Goal: Find specific page/section: Find specific page/section

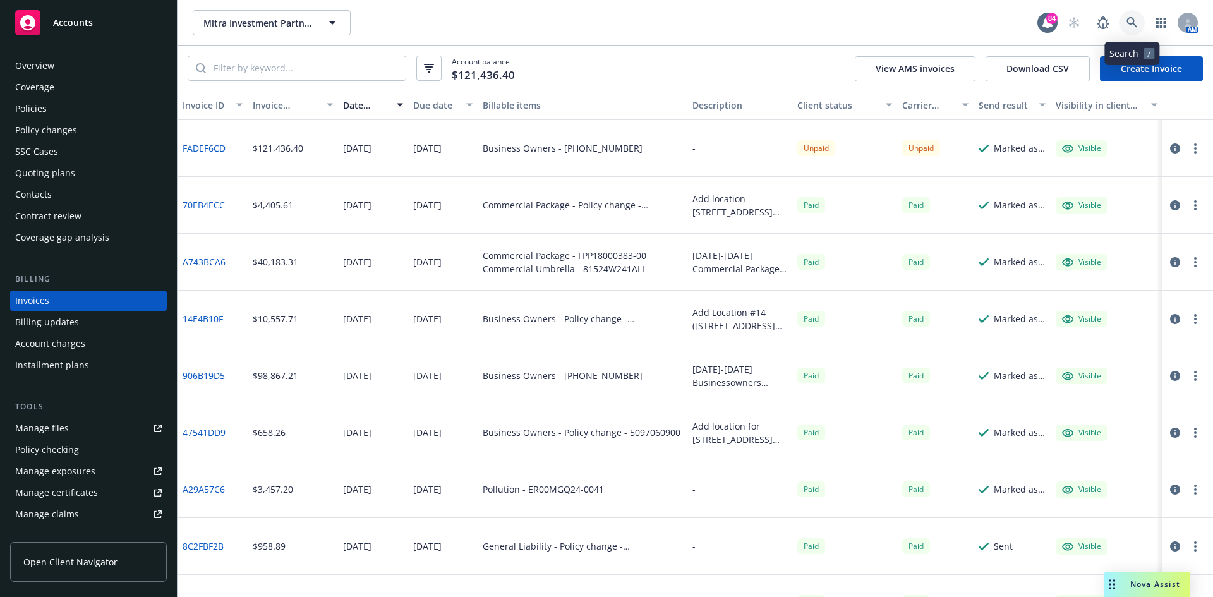
click at [1132, 19] on icon at bounding box center [1132, 22] width 11 height 11
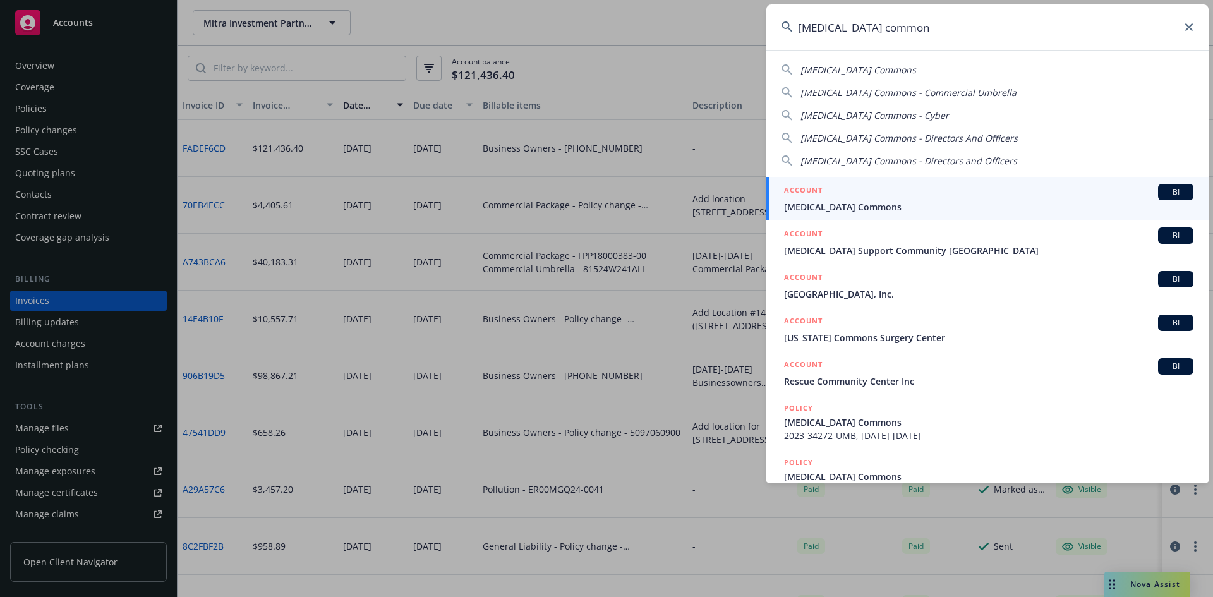
type input "[MEDICAL_DATA] common"
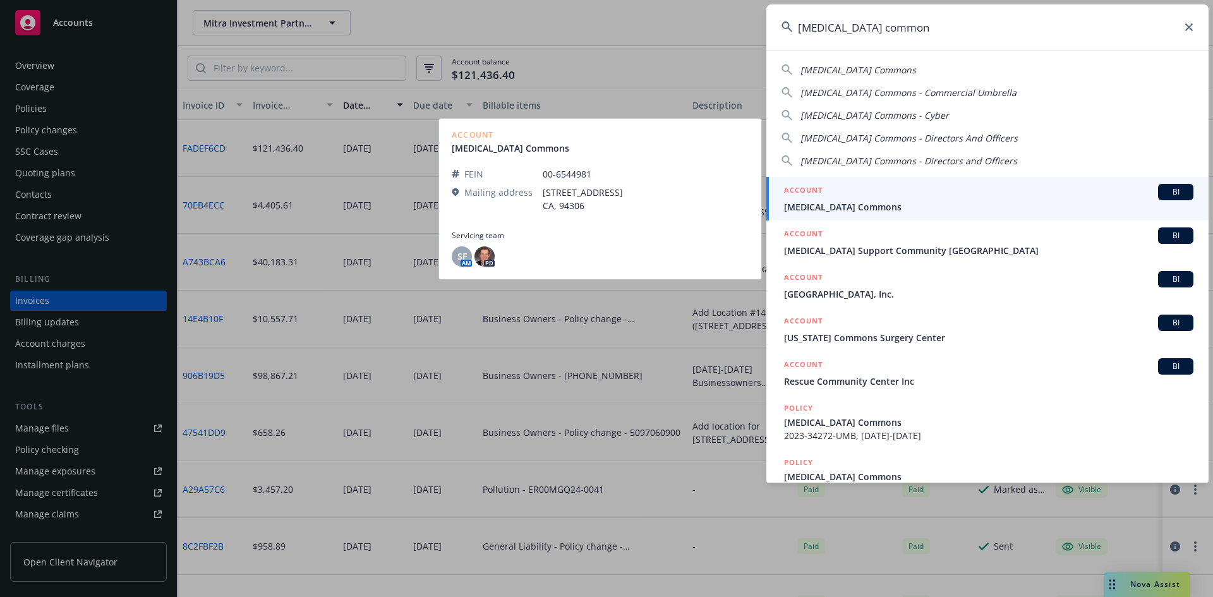
click at [815, 186] on h5 "ACCOUNT" at bounding box center [803, 191] width 39 height 15
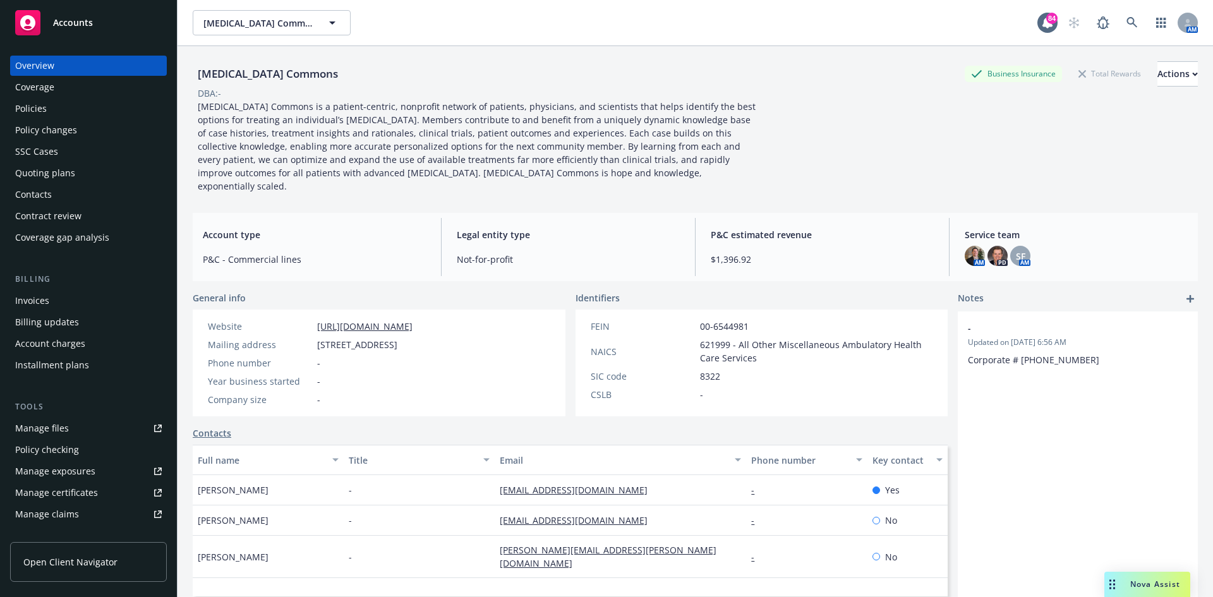
click at [39, 191] on div "Contacts" at bounding box center [33, 195] width 37 height 20
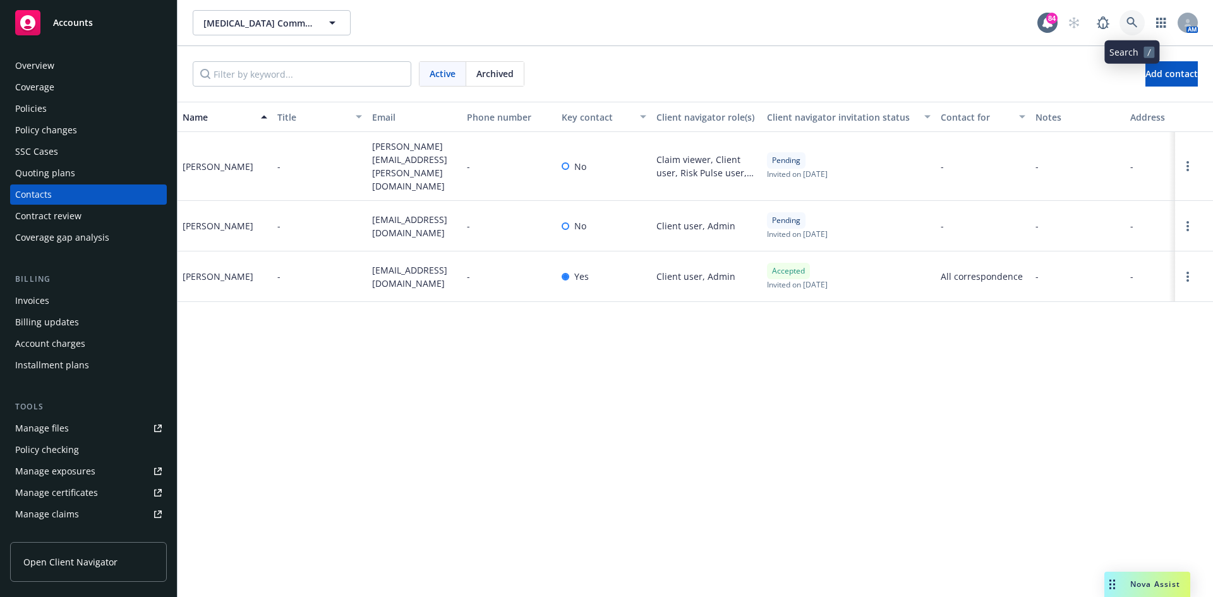
click at [1134, 21] on icon at bounding box center [1132, 22] width 11 height 11
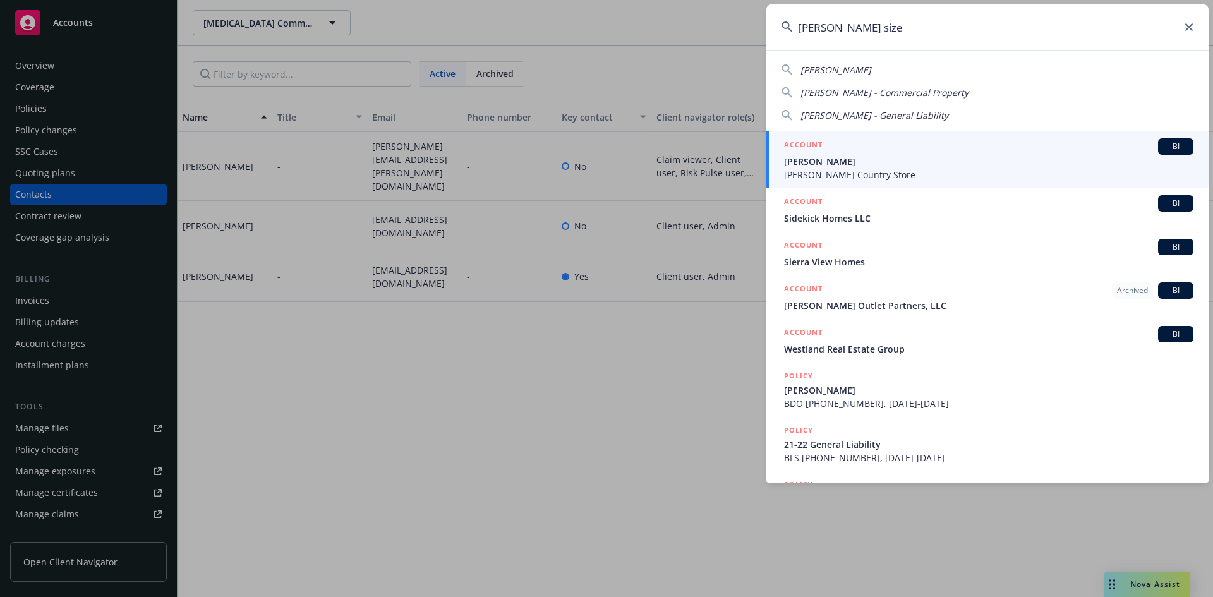
type input "[PERSON_NAME] size"
click at [808, 140] on h5 "ACCOUNT" at bounding box center [803, 145] width 39 height 15
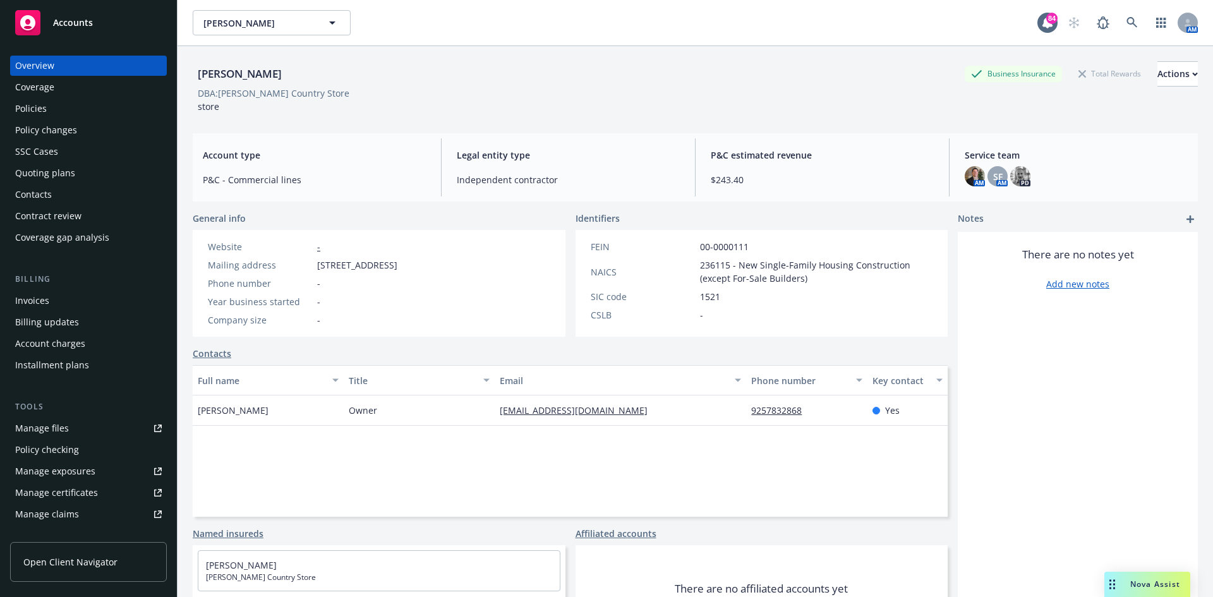
click at [76, 113] on div "Policies" at bounding box center [88, 109] width 147 height 20
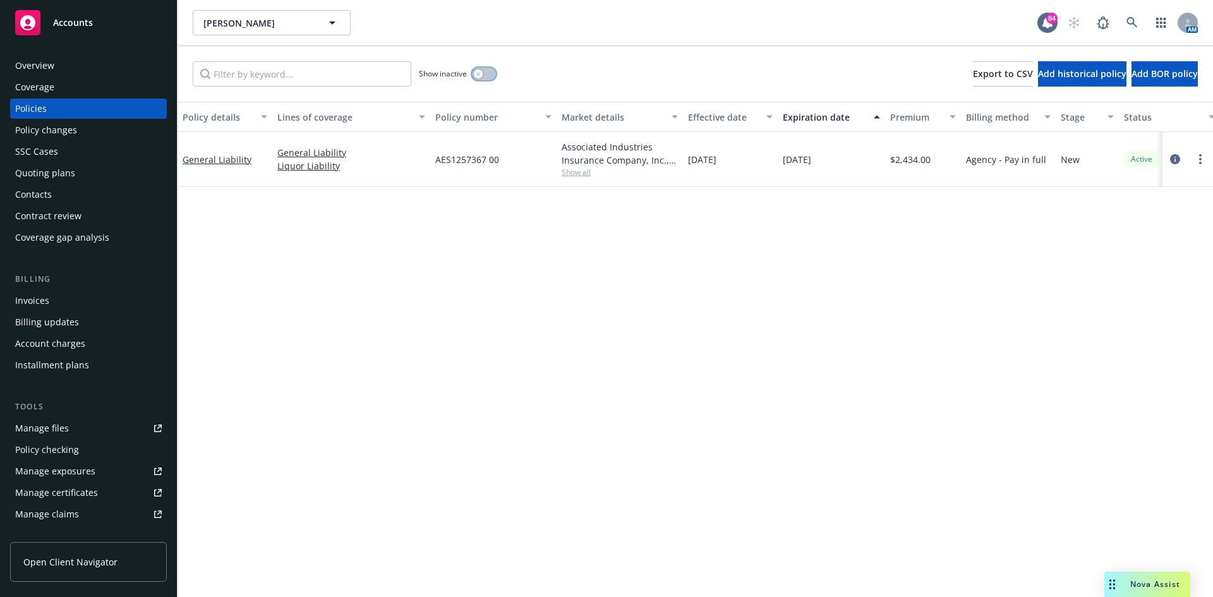
click at [477, 74] on icon "button" at bounding box center [478, 73] width 5 height 5
